Goal: Information Seeking & Learning: Learn about a topic

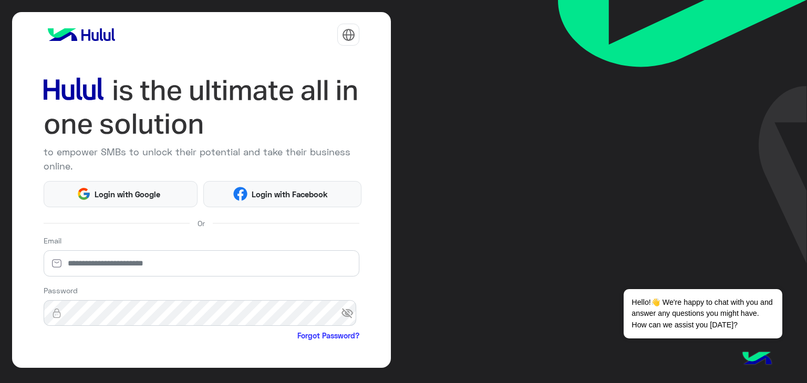
scroll to position [90, 0]
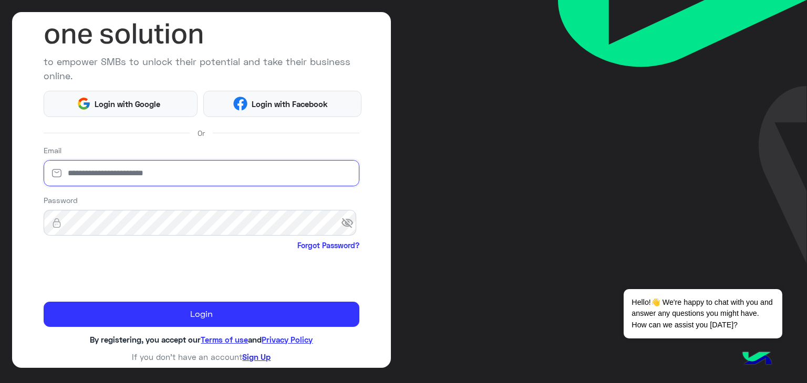
type input "**********"
click at [257, 357] on link "Sign Up" at bounding box center [256, 356] width 28 height 9
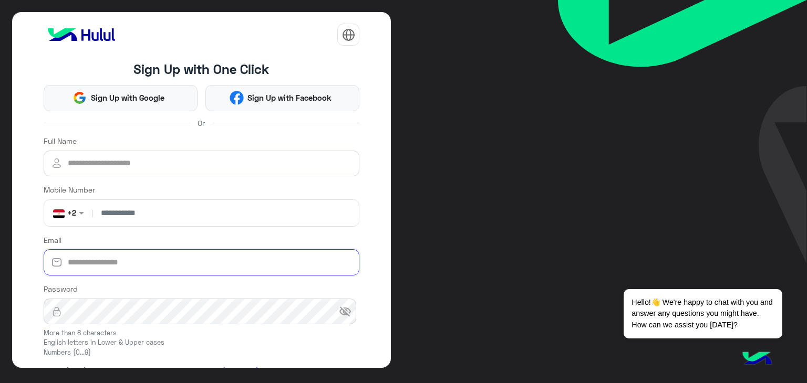
type input "**********"
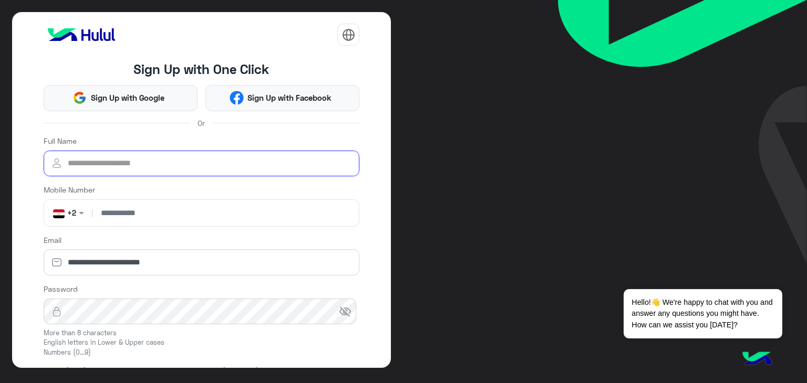
click at [125, 169] on input "Full Name" at bounding box center [202, 164] width 316 height 26
type input "**********"
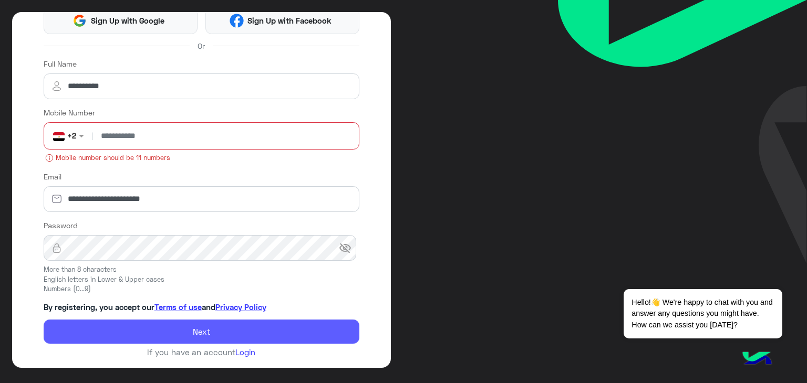
click at [163, 326] on button "Next" at bounding box center [202, 332] width 316 height 24
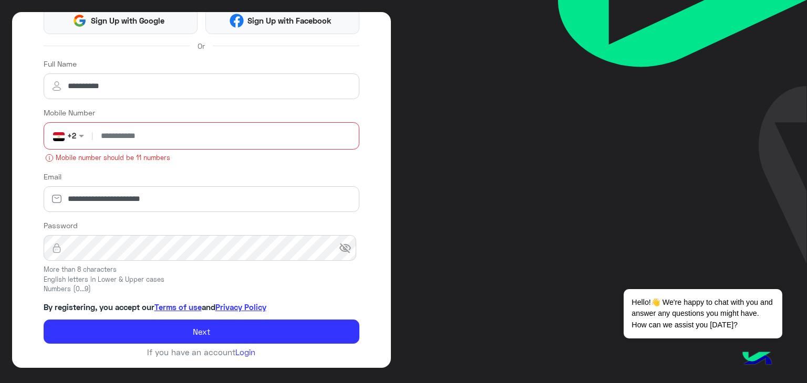
click at [100, 137] on input "**********" at bounding box center [225, 136] width 260 height 26
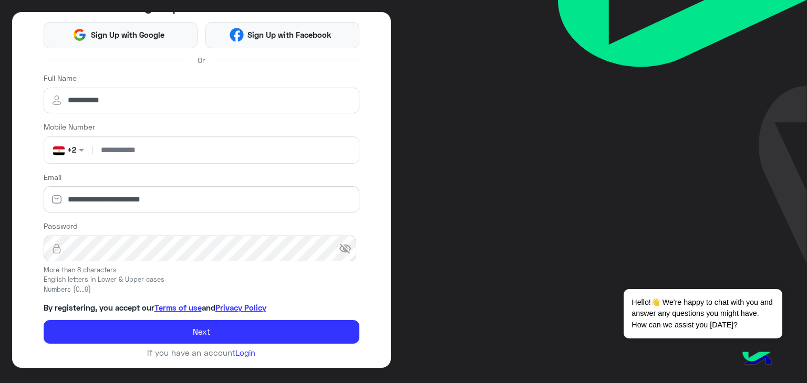
type input "**********"
click at [44, 320] on button "Next" at bounding box center [202, 332] width 316 height 24
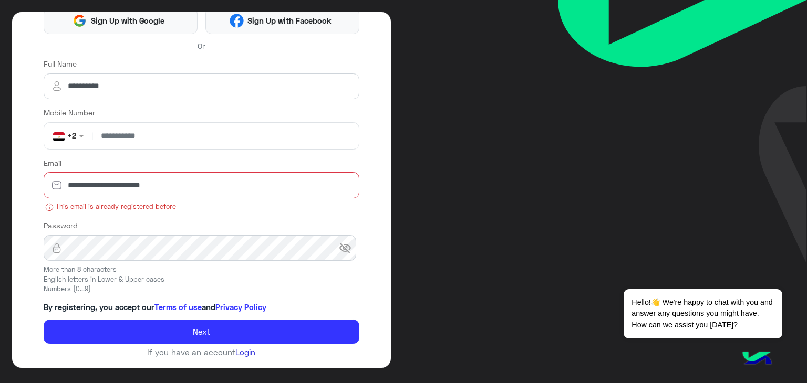
click at [236, 348] on link "Login" at bounding box center [245, 352] width 20 height 9
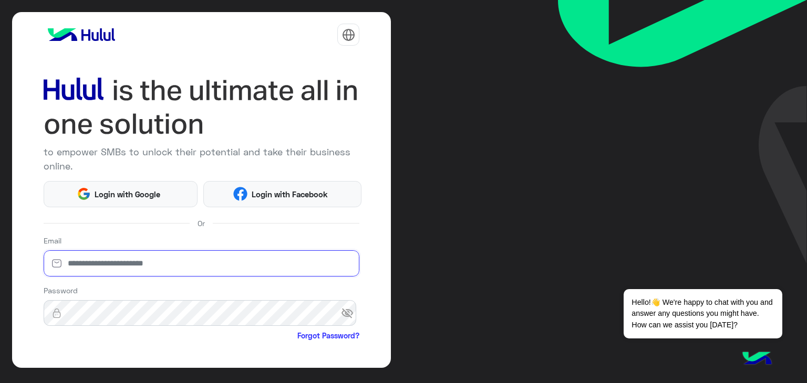
type input "**********"
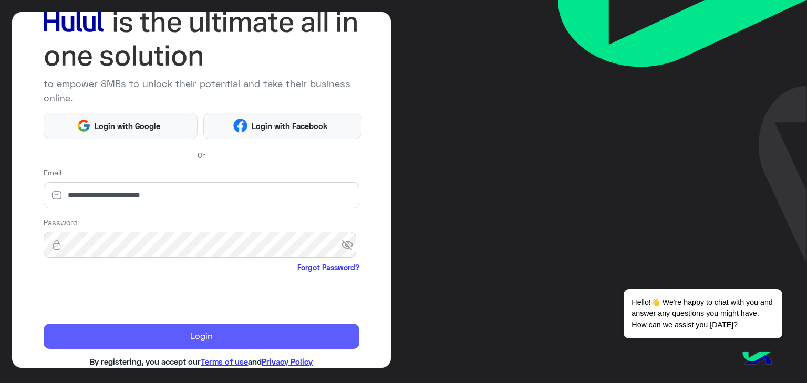
click at [167, 332] on button "Login" at bounding box center [202, 336] width 316 height 25
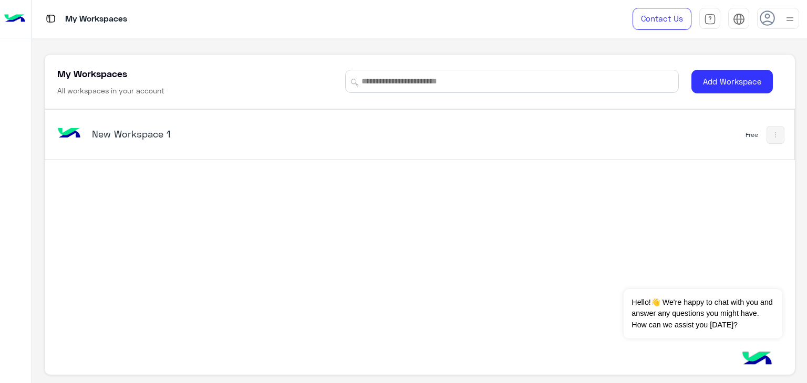
scroll to position [4, 0]
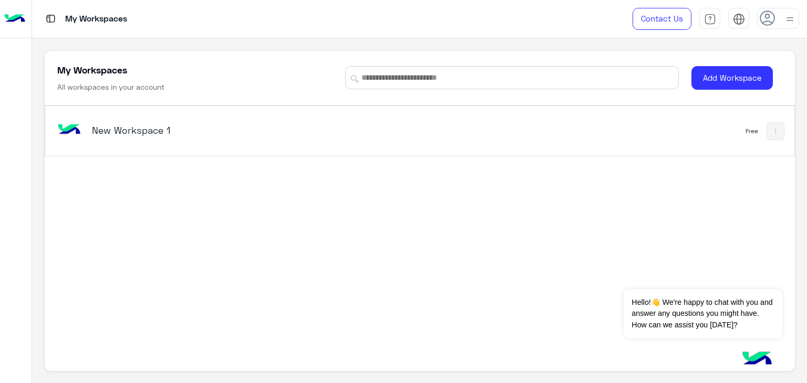
click at [286, 101] on div "My Workspaces All workspaces in your account Add Workspace" at bounding box center [420, 78] width 750 height 55
click at [53, 17] on img at bounding box center [50, 18] width 13 height 13
click at [771, 131] on img at bounding box center [775, 131] width 8 height 8
click at [134, 127] on div at bounding box center [403, 191] width 807 height 383
click at [134, 127] on h5 "New Workspace 1" at bounding box center [223, 130] width 263 height 13
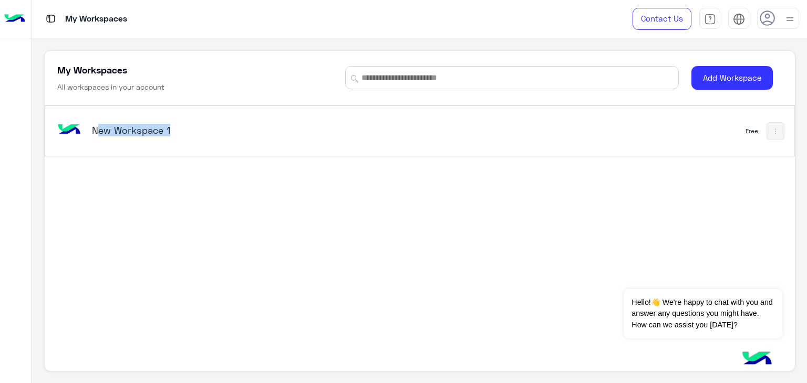
click at [134, 127] on h5 "New Workspace 1" at bounding box center [223, 130] width 263 height 13
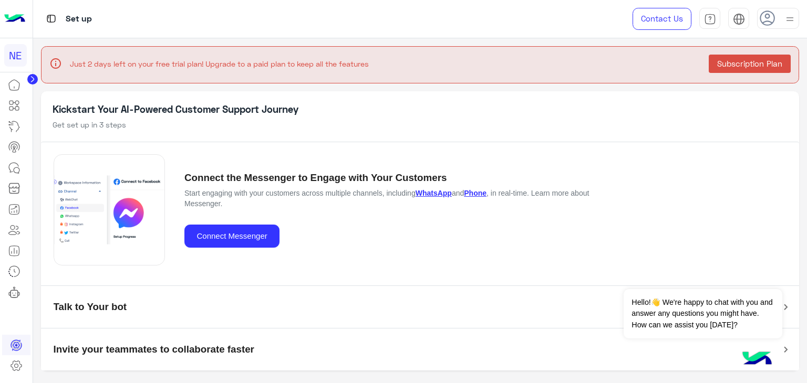
click at [214, 303] on mat-panel-title "Talk to Your bot" at bounding box center [414, 308] width 721 height 20
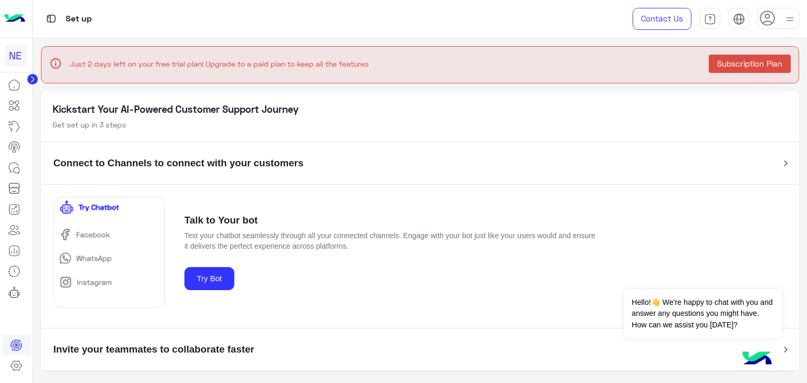
click at [90, 257] on img at bounding box center [109, 252] width 111 height 111
click at [216, 281] on button "Try Bot" at bounding box center [209, 279] width 50 height 24
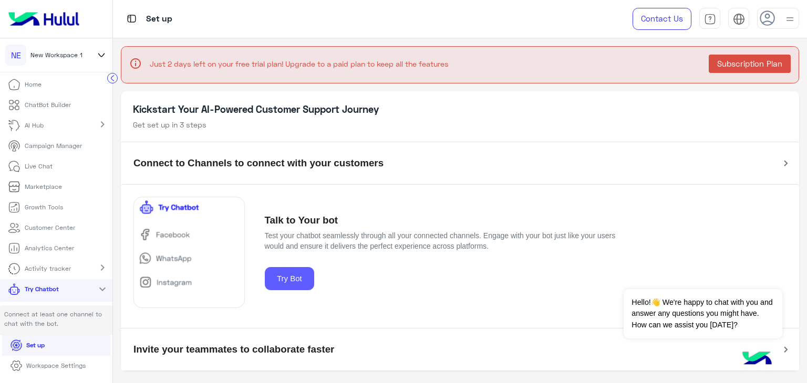
click at [300, 282] on button "Try Bot" at bounding box center [290, 279] width 50 height 24
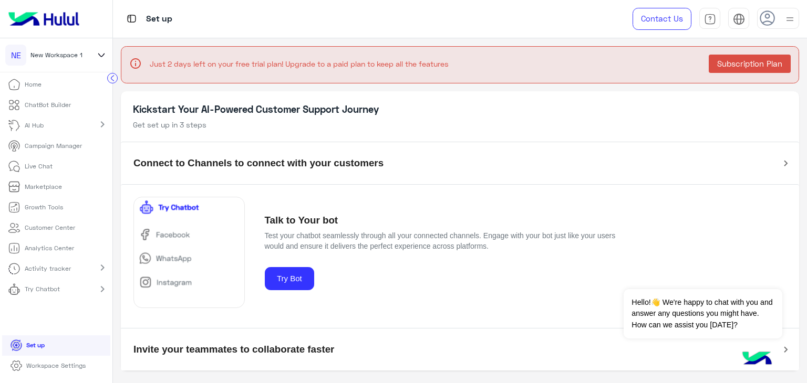
click at [63, 345] on li "Set up" at bounding box center [56, 346] width 109 height 20
click at [183, 120] on span "Get set up in 3 steps" at bounding box center [170, 124] width 74 height 9
click at [218, 164] on h5 "Connect to Channels to connect with your customers" at bounding box center [258, 164] width 250 height 12
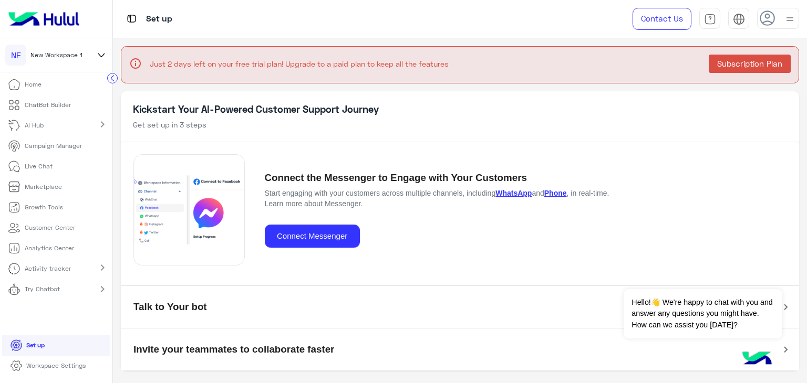
click at [44, 101] on p "ChatBot Builder" at bounding box center [48, 104] width 46 height 9
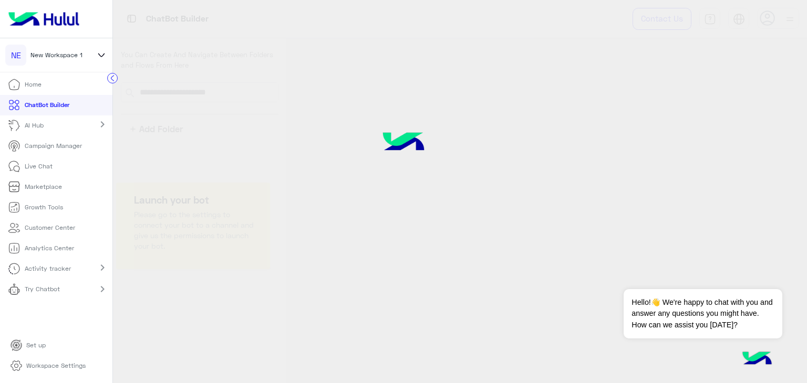
click at [17, 107] on icon at bounding box center [14, 105] width 13 height 13
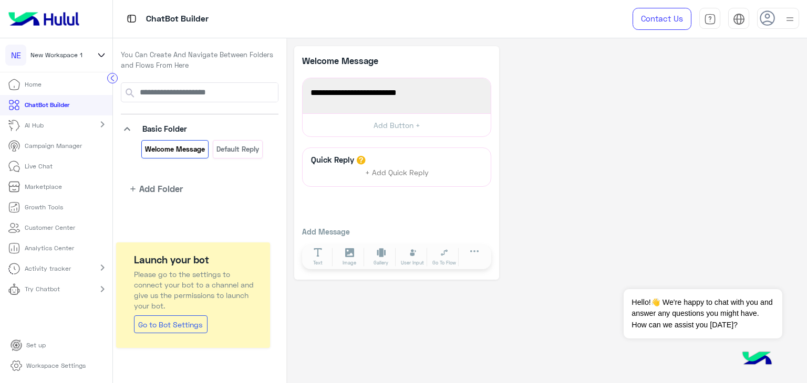
click at [37, 127] on p "AI Hub" at bounding box center [34, 125] width 19 height 9
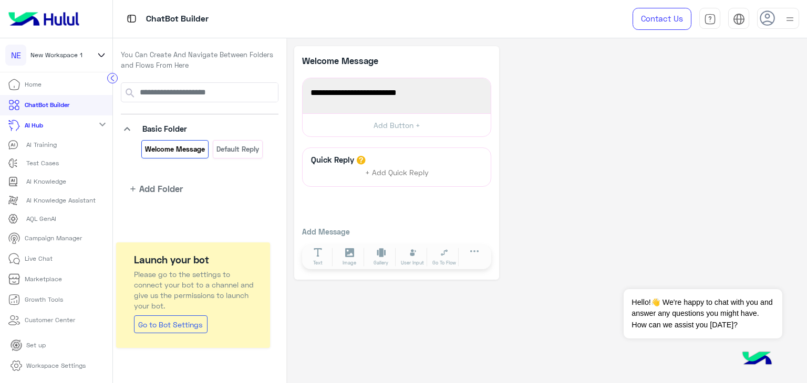
click at [38, 141] on p "AI Training" at bounding box center [41, 144] width 30 height 9
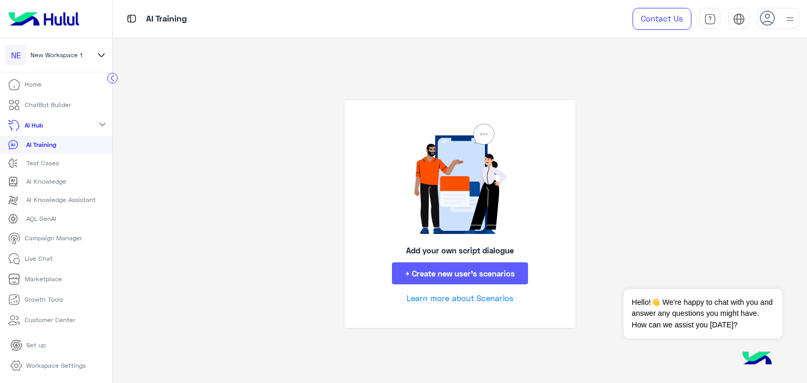
click at [446, 283] on button "+ Create new user’s scenarios" at bounding box center [460, 274] width 136 height 23
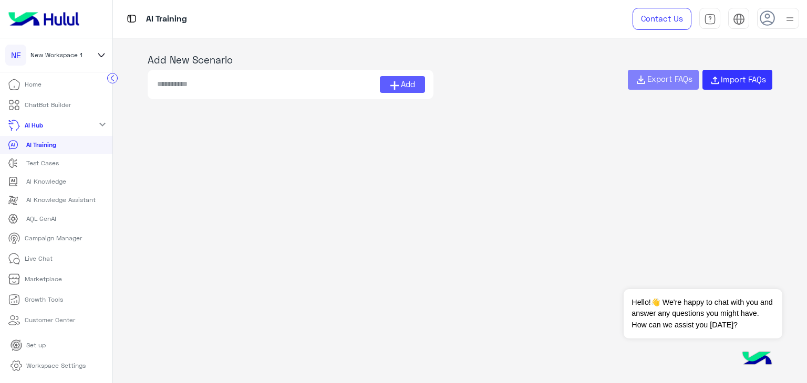
click at [405, 86] on span "Add" at bounding box center [408, 84] width 14 height 12
click at [29, 164] on p "Test Cases" at bounding box center [42, 163] width 33 height 9
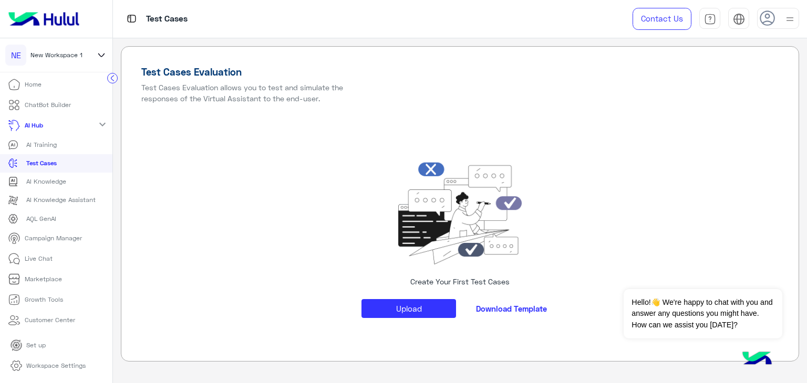
click at [43, 366] on p "Workspace Settings" at bounding box center [55, 365] width 59 height 9
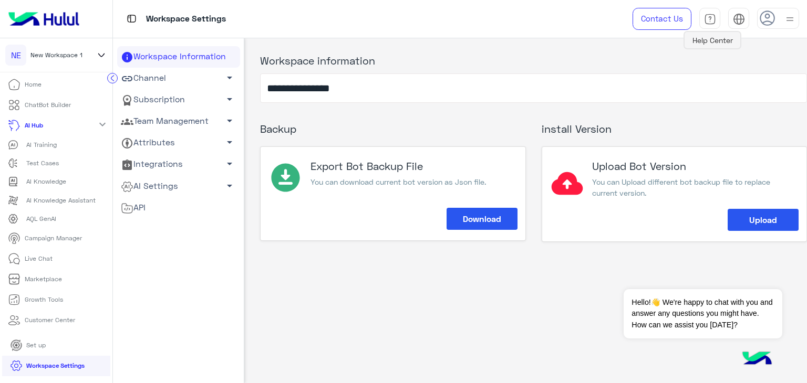
click at [712, 19] on img at bounding box center [710, 19] width 12 height 12
click at [665, 14] on link "Contact Us" at bounding box center [661, 19] width 59 height 22
